Goal: Information Seeking & Learning: Learn about a topic

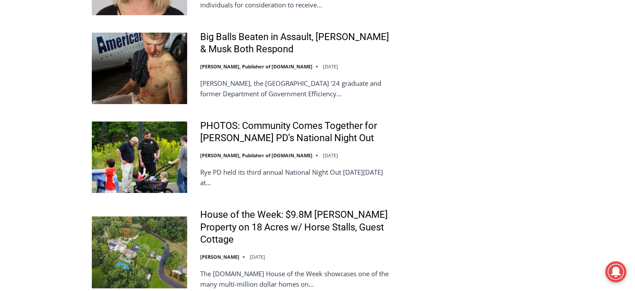
scroll to position [1942, 0]
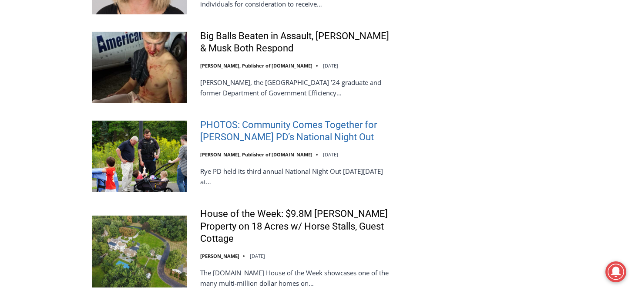
click at [343, 119] on link "PHOTOS: Community Comes Together for [PERSON_NAME] PD’s National Night Out" at bounding box center [295, 131] width 191 height 25
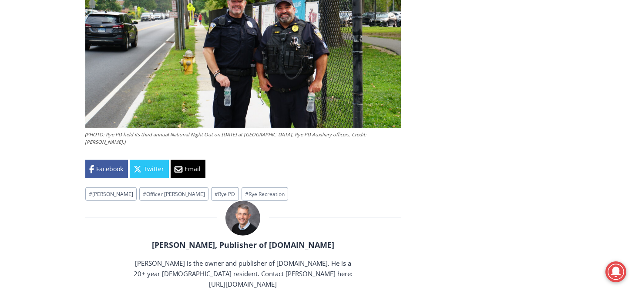
scroll to position [3655, 0]
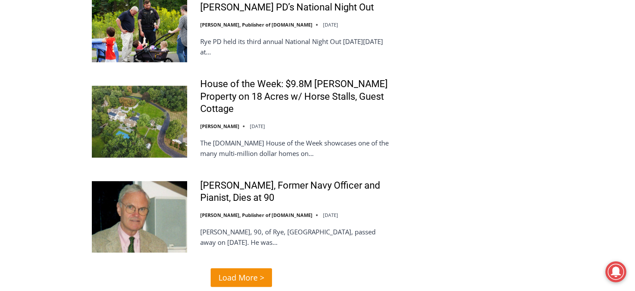
scroll to position [2073, 0]
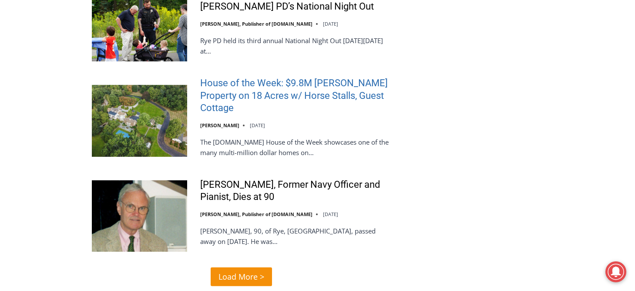
click at [313, 77] on link "House of the Week: $9.8M Harrison Property on 18 Acres w/ Horse Stalls, Guest C…" at bounding box center [295, 95] width 191 height 37
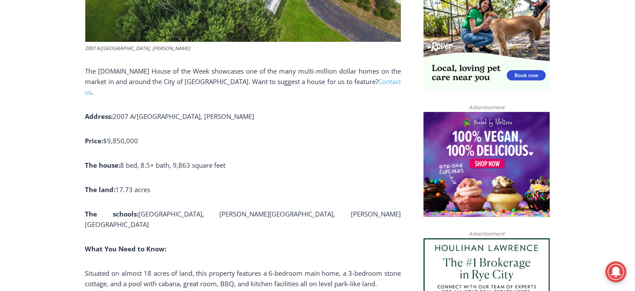
scroll to position [609, 0]
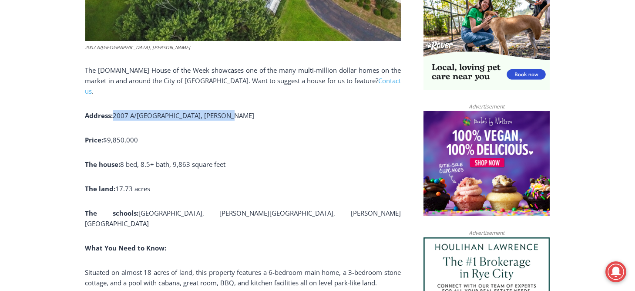
drag, startPoint x: 115, startPoint y: 104, endPoint x: 221, endPoint y: 104, distance: 106.2
click at [221, 111] on span "2007 A/[GEOGRAPHIC_DATA], [PERSON_NAME]" at bounding box center [183, 115] width 141 height 9
copy span "2007 A/[GEOGRAPHIC_DATA], [PERSON_NAME]"
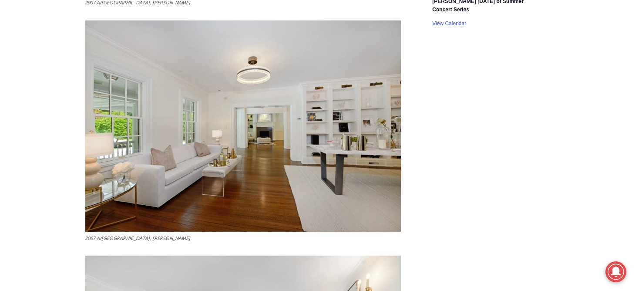
scroll to position [1479, 0]
